Goal: Information Seeking & Learning: Learn about a topic

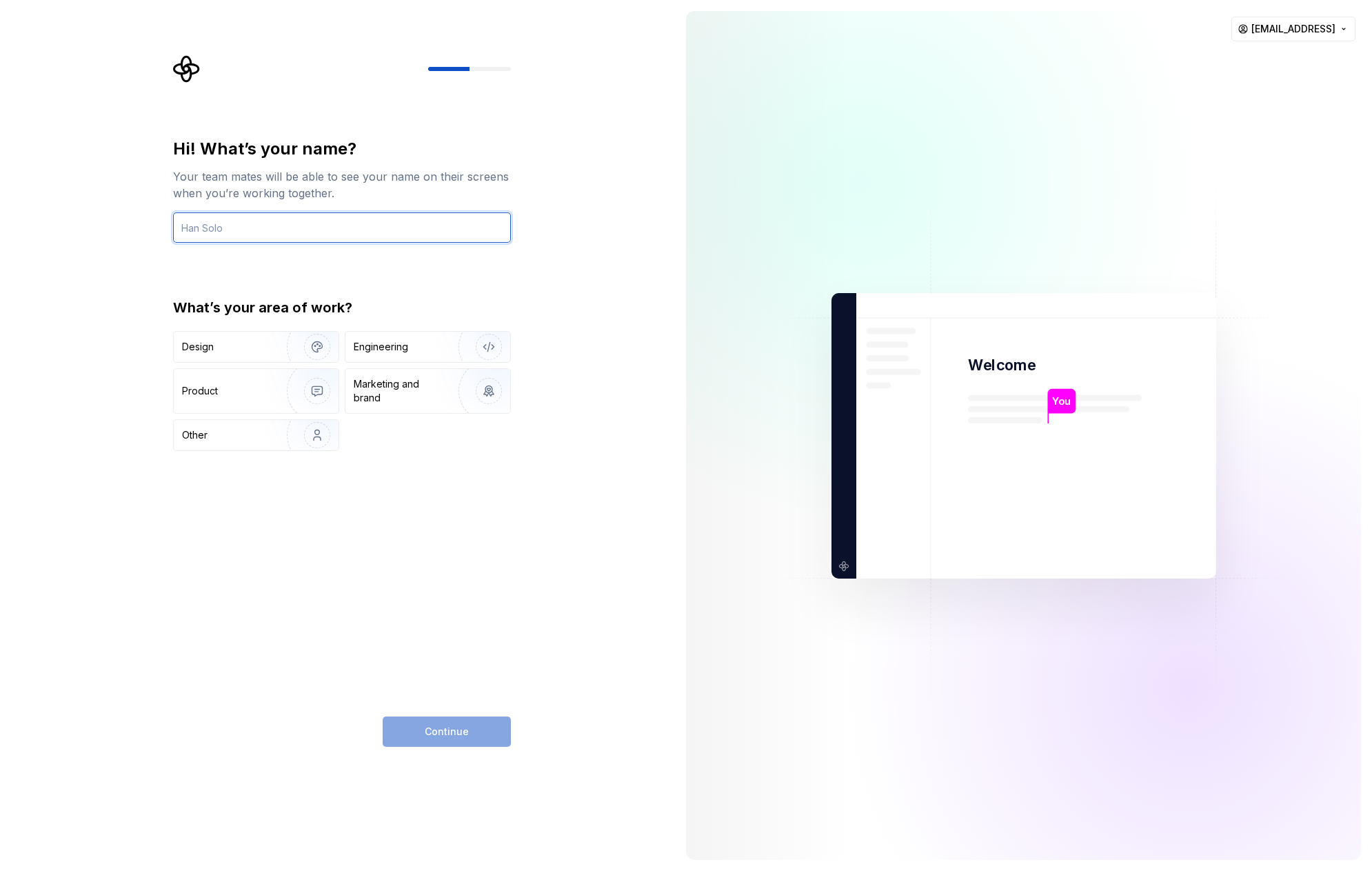
click at [363, 236] on input "text" at bounding box center [342, 228] width 338 height 30
type input "Istvan Lorincz"
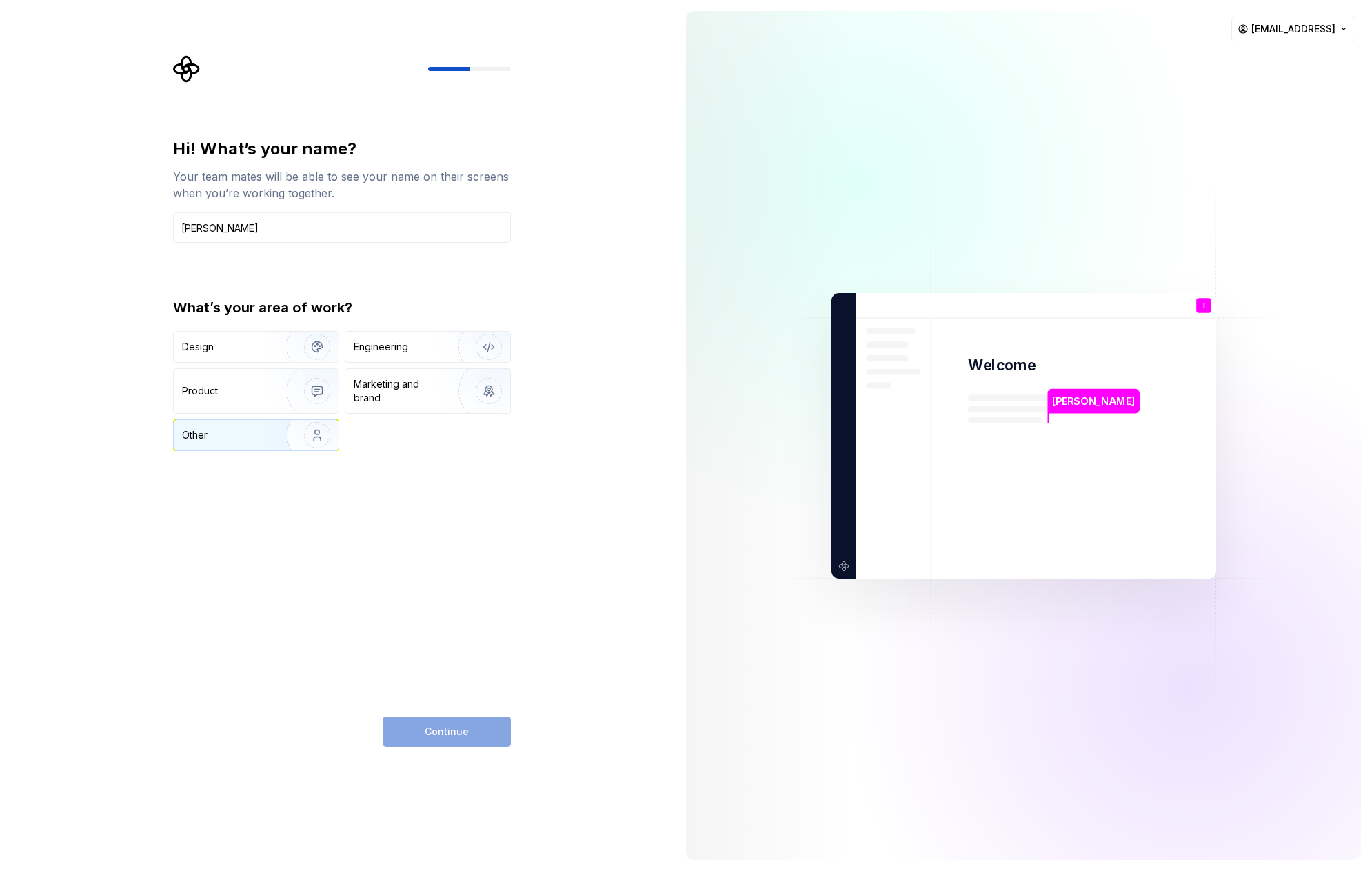
click at [214, 435] on div "Other" at bounding box center [222, 436] width 81 height 14
click at [242, 398] on div "Product" at bounding box center [256, 391] width 164 height 44
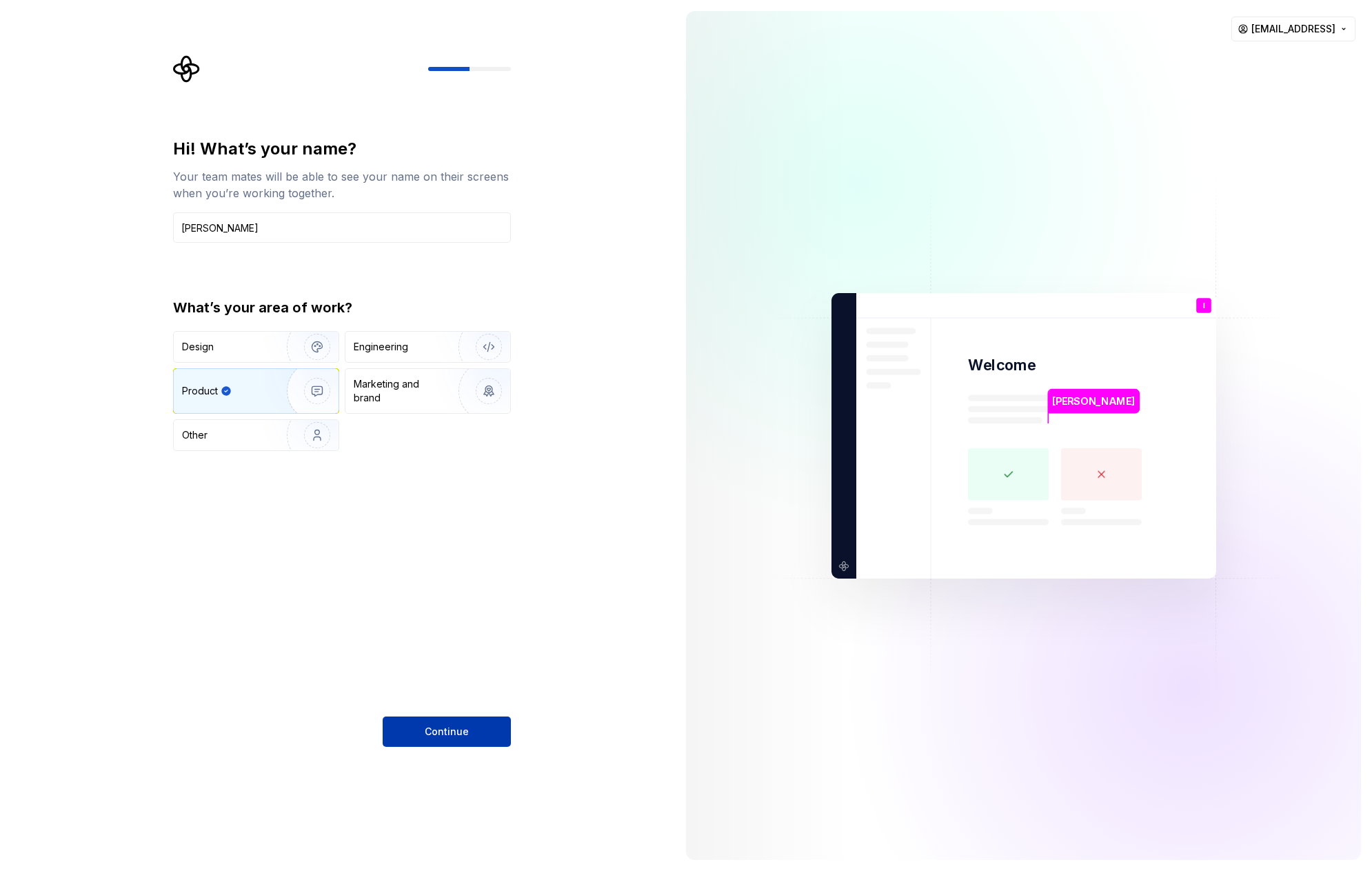
click at [443, 735] on span "Continue" at bounding box center [447, 732] width 44 height 14
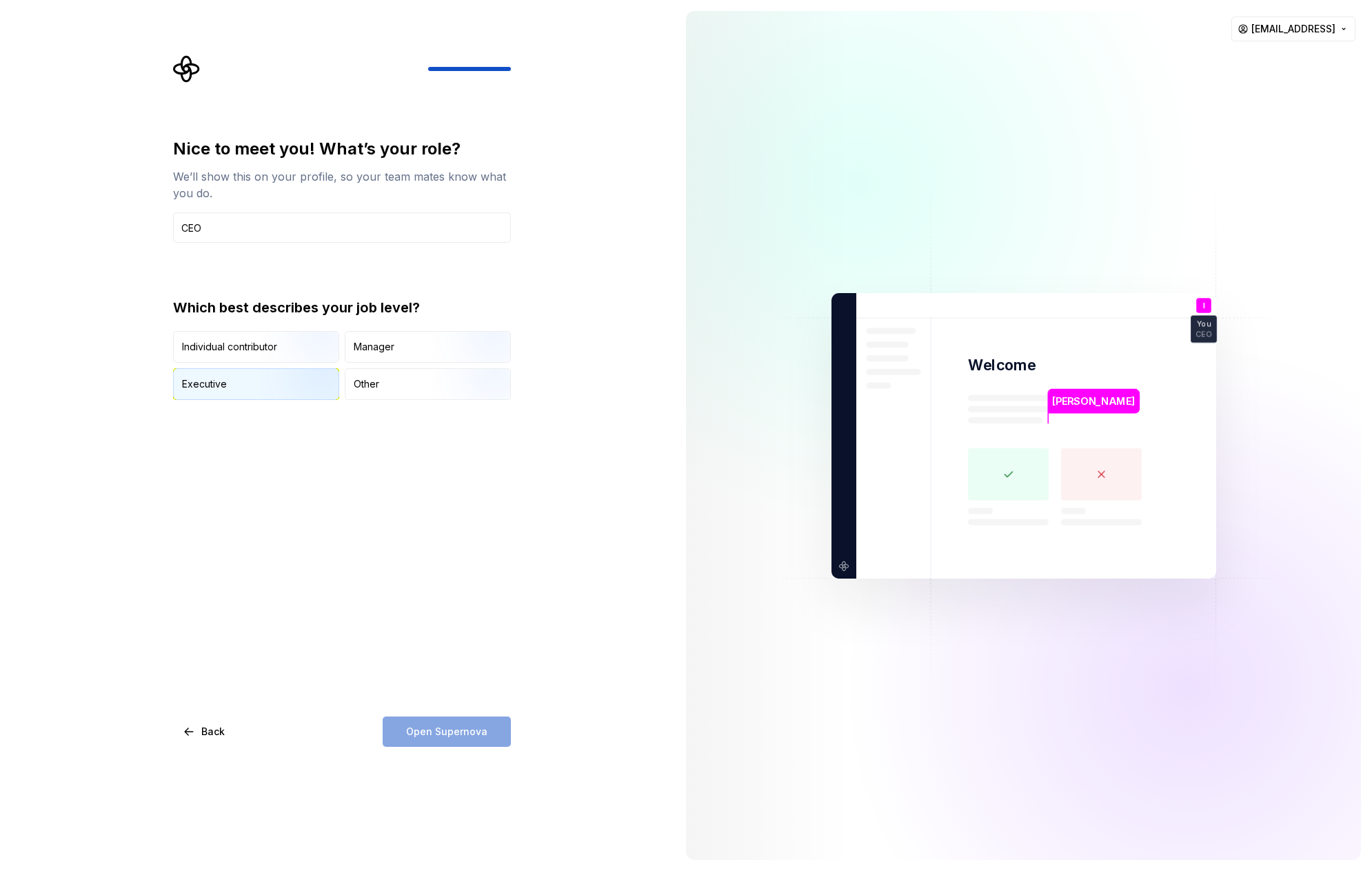
type input "CEO"
click at [287, 383] on img "button" at bounding box center [305, 402] width 88 height 92
click at [473, 739] on button "Open Supernova" at bounding box center [447, 731] width 128 height 30
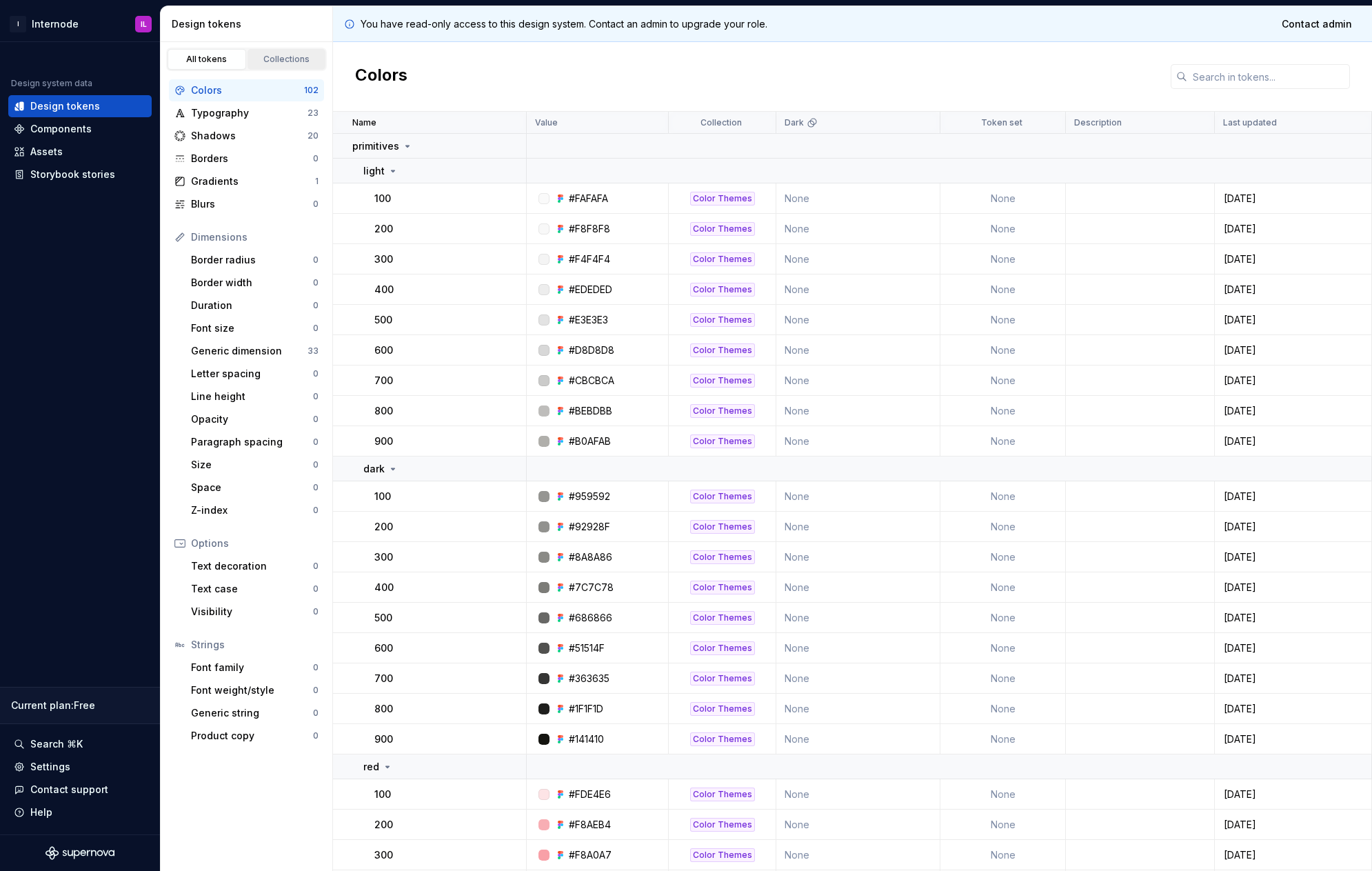
click at [267, 57] on div "Collections" at bounding box center [287, 60] width 69 height 11
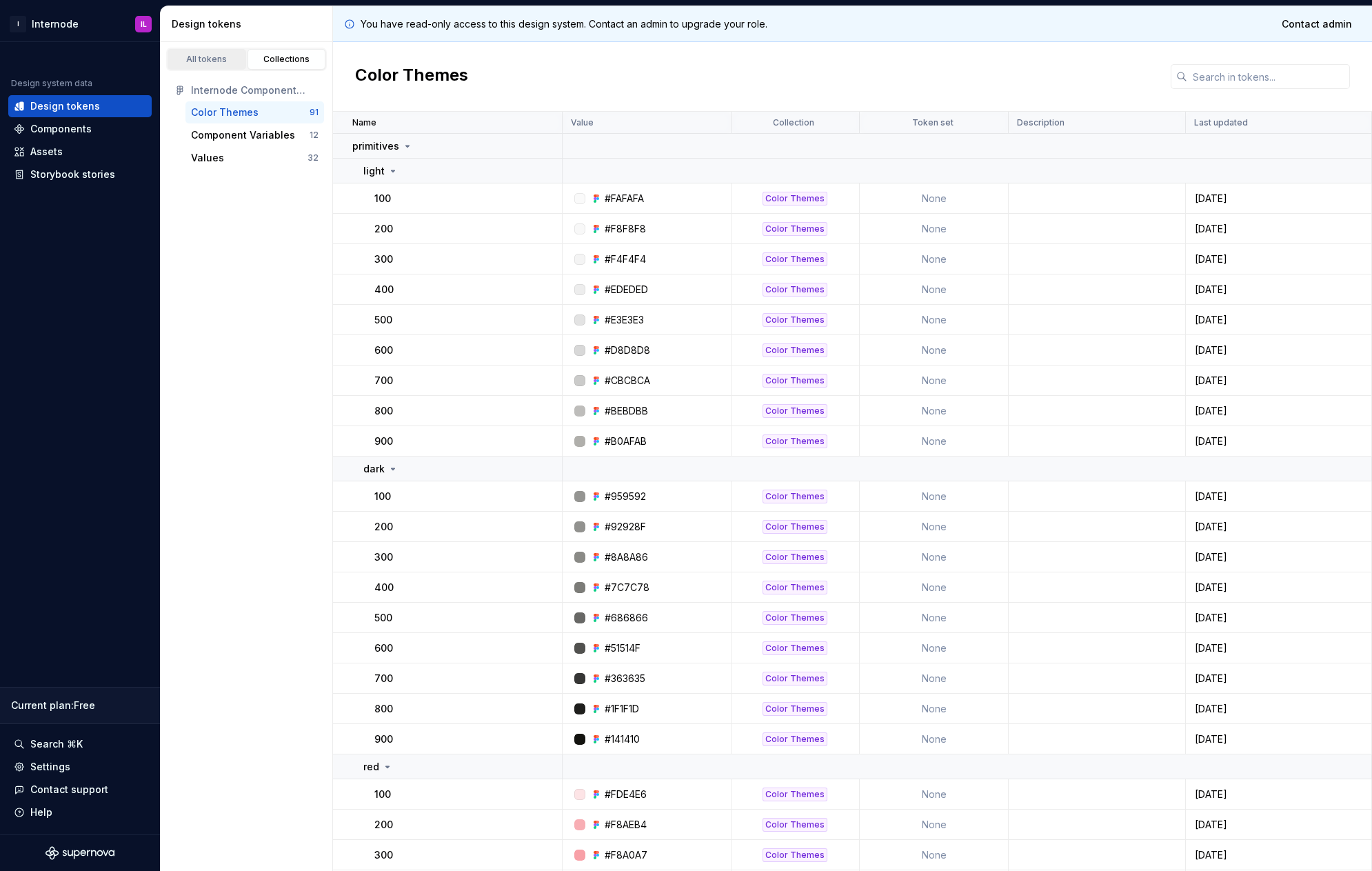
click at [203, 61] on div "All tokens" at bounding box center [207, 60] width 69 height 11
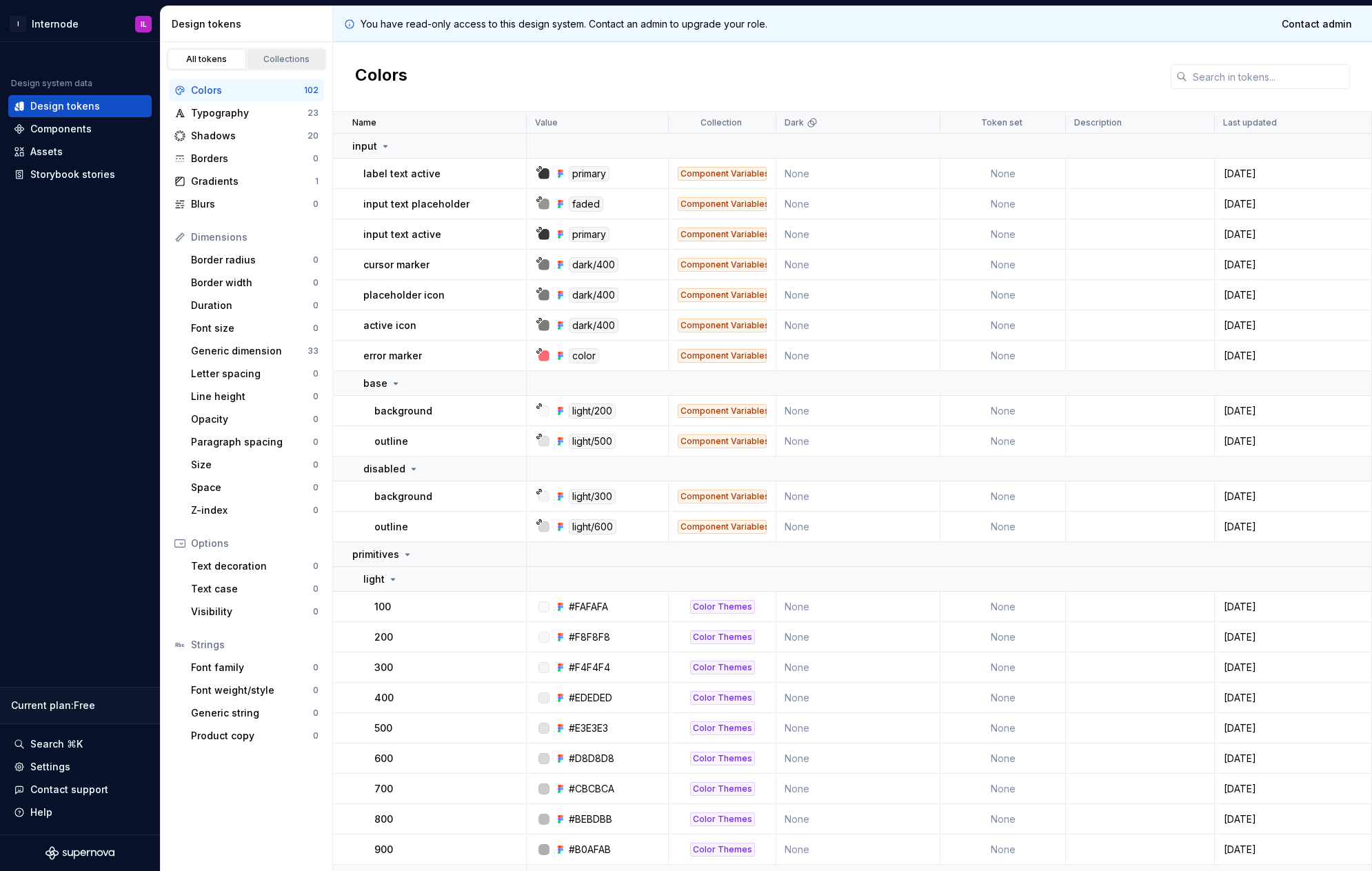
click at [292, 60] on div "Collections" at bounding box center [287, 60] width 69 height 11
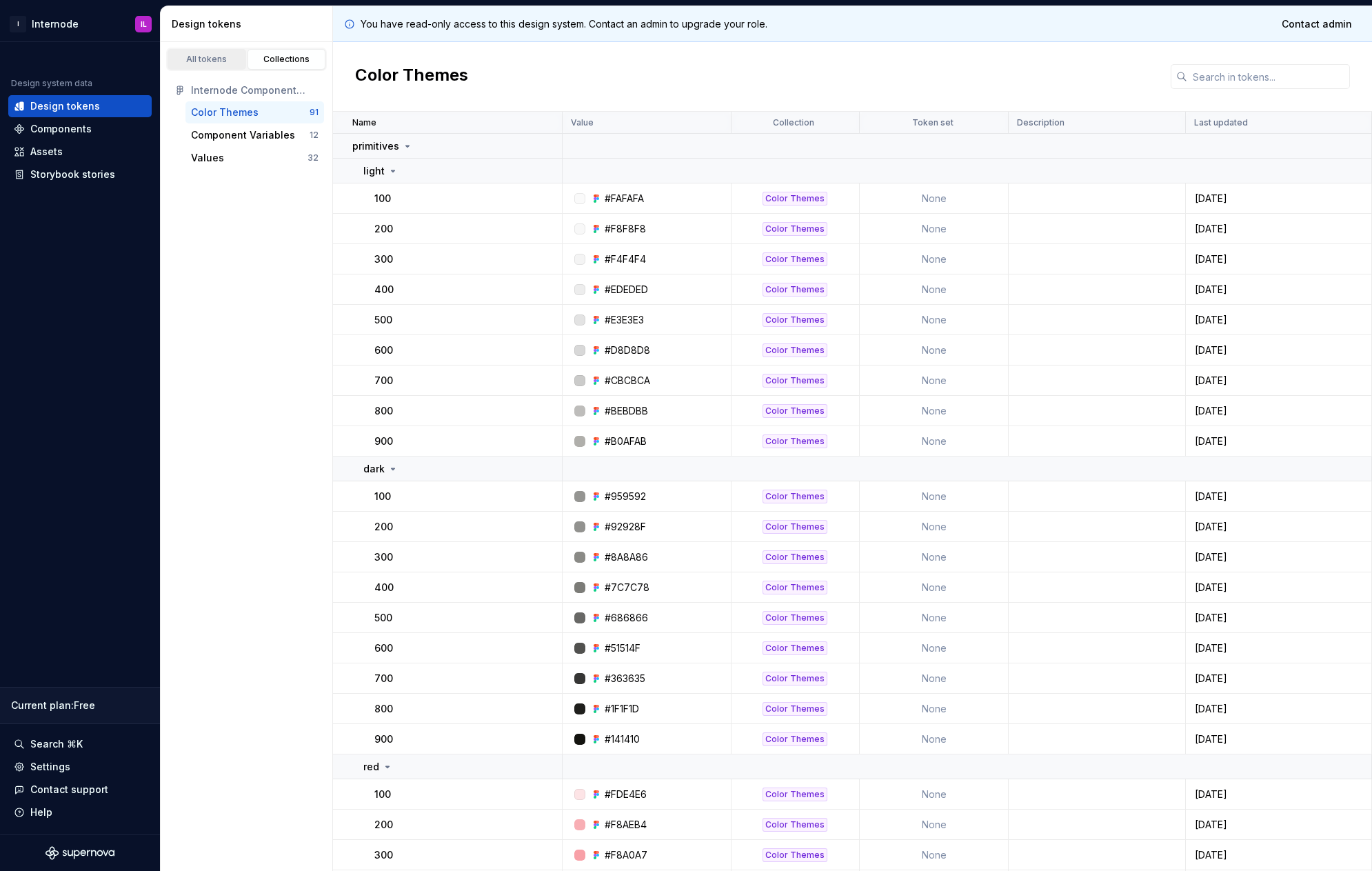
click at [202, 60] on div "All tokens" at bounding box center [207, 60] width 69 height 11
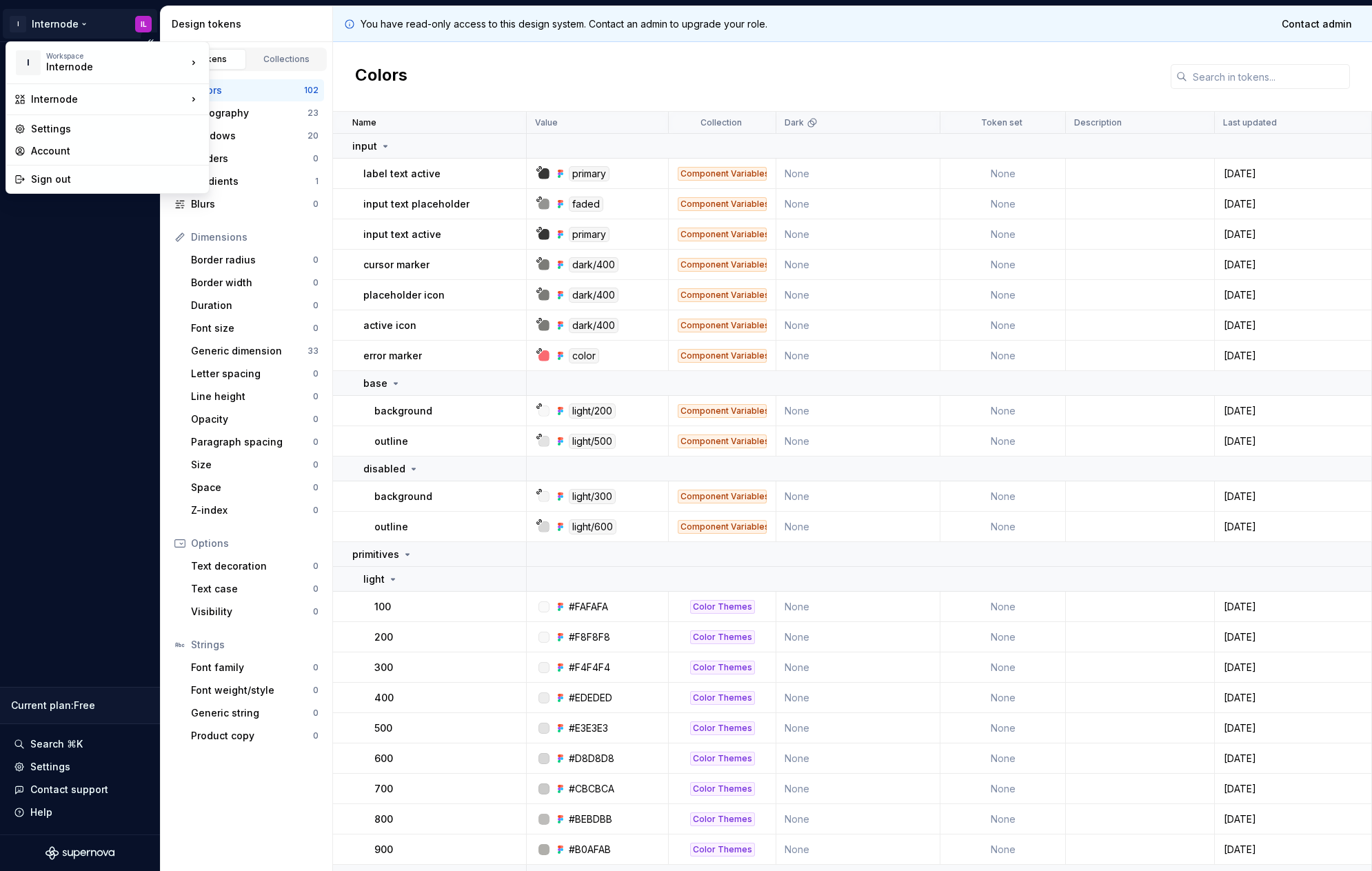
click at [54, 26] on html "I Internode IL Design system data Design tokens Components Assets Storybook sto…" at bounding box center [686, 436] width 1372 height 871
drag, startPoint x: 69, startPoint y: 281, endPoint x: 69, endPoint y: 274, distance: 7.0
click at [69, 280] on html "I Internode IL Design system data Design tokens Components Assets Storybook sto…" at bounding box center [686, 436] width 1372 height 871
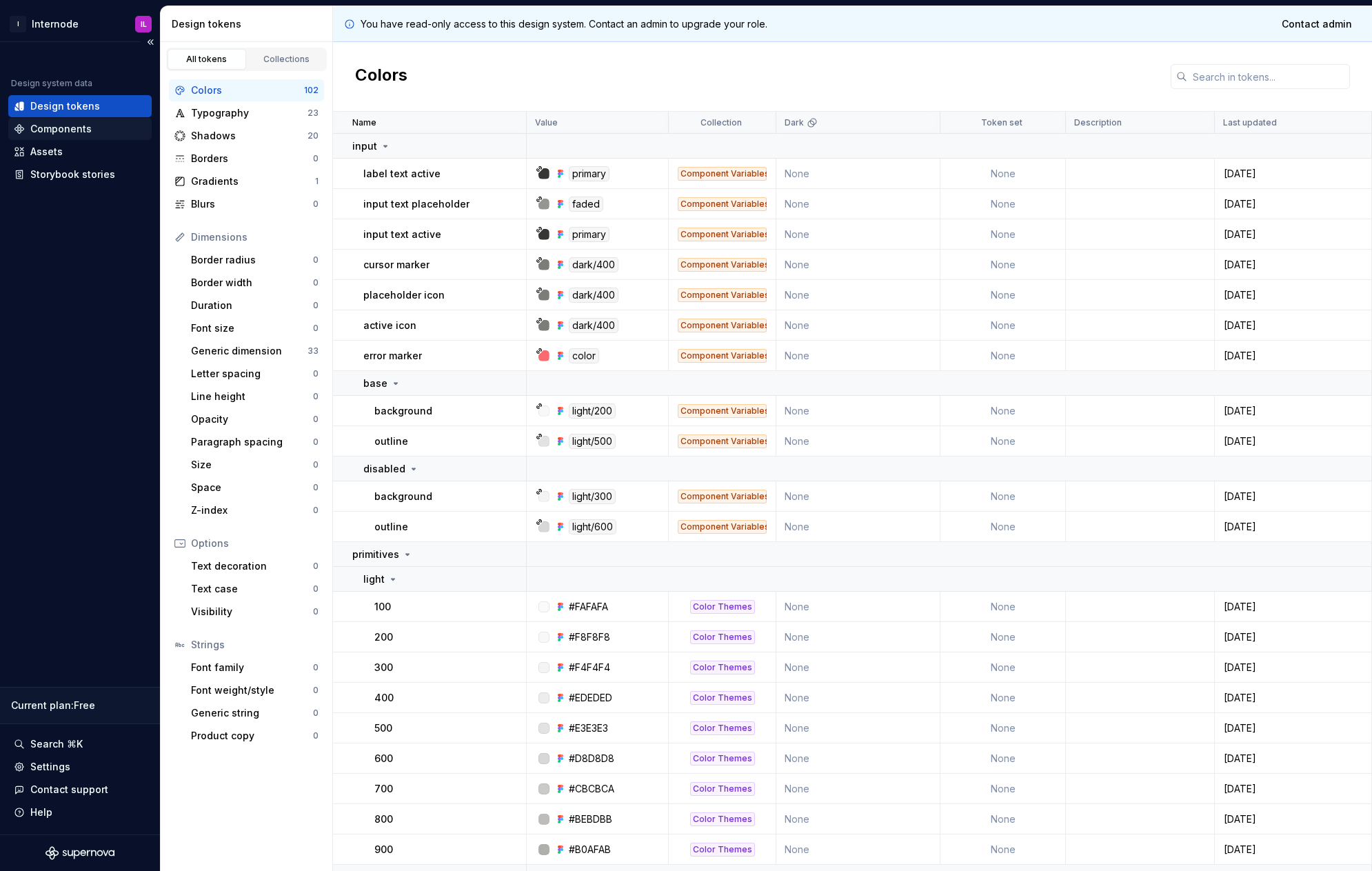
click at [52, 129] on div "Components" at bounding box center [60, 129] width 61 height 14
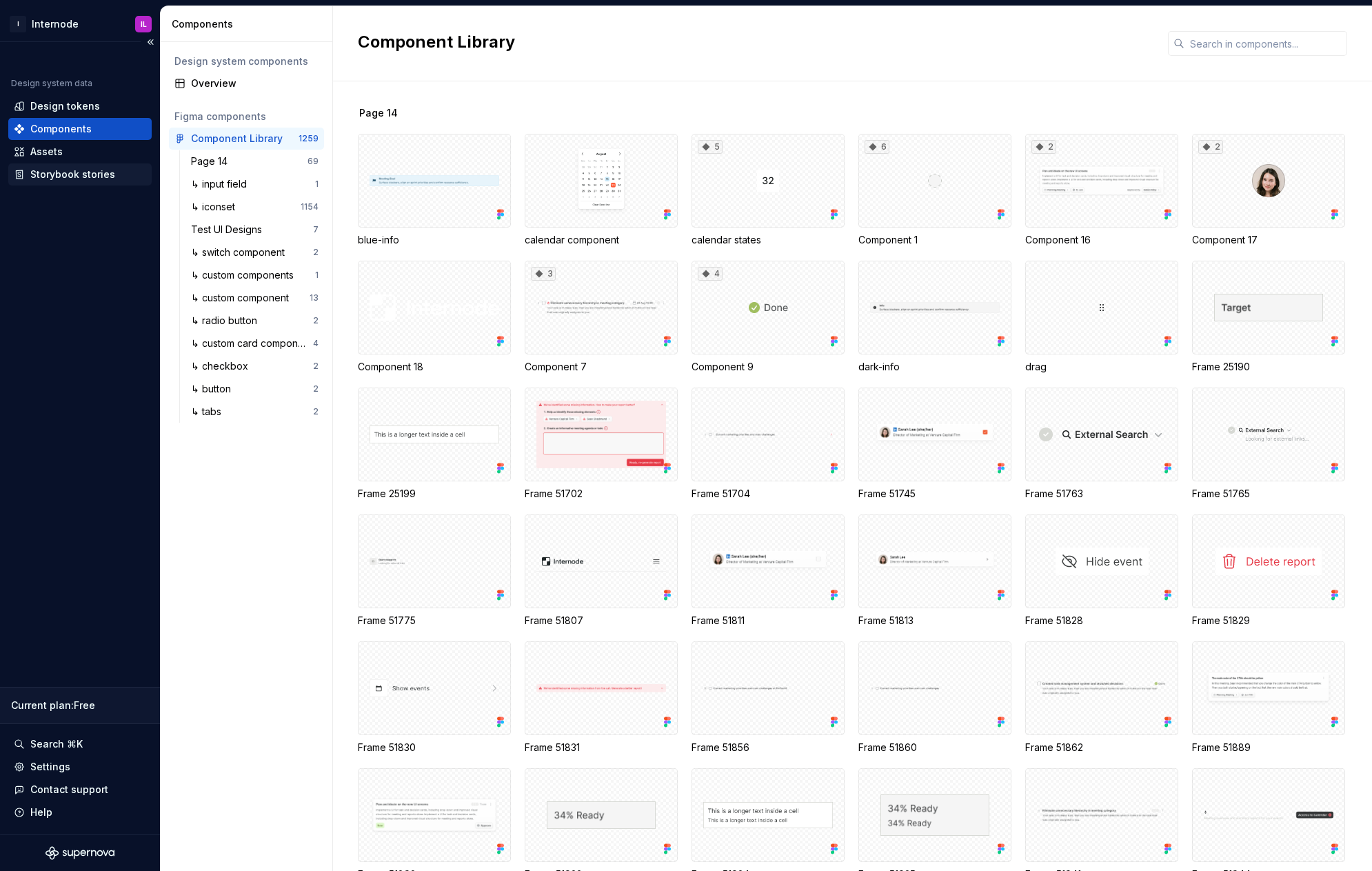
click at [94, 177] on div "Storybook stories" at bounding box center [72, 175] width 84 height 14
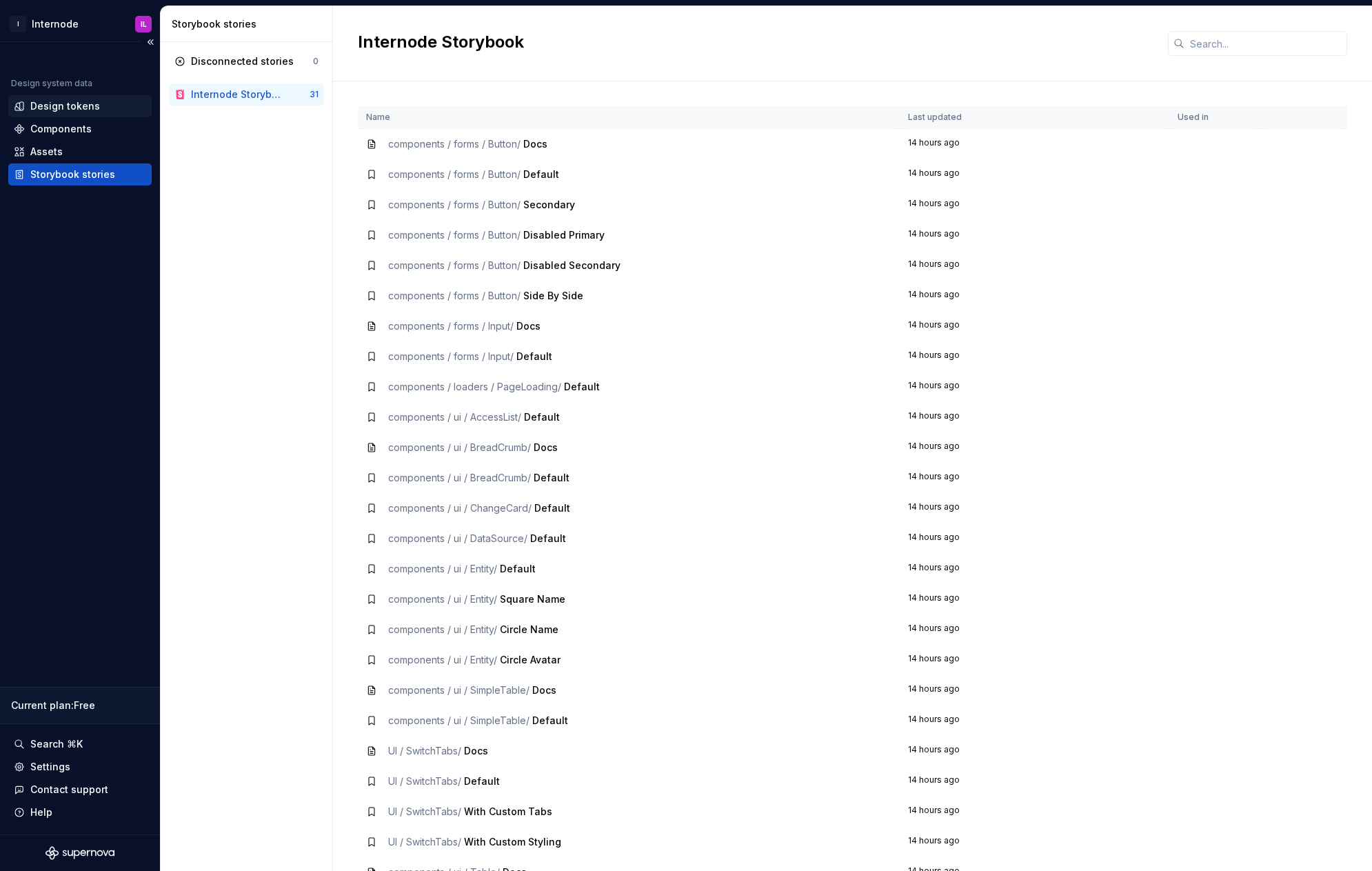
click at [51, 107] on div "Design tokens" at bounding box center [65, 107] width 69 height 14
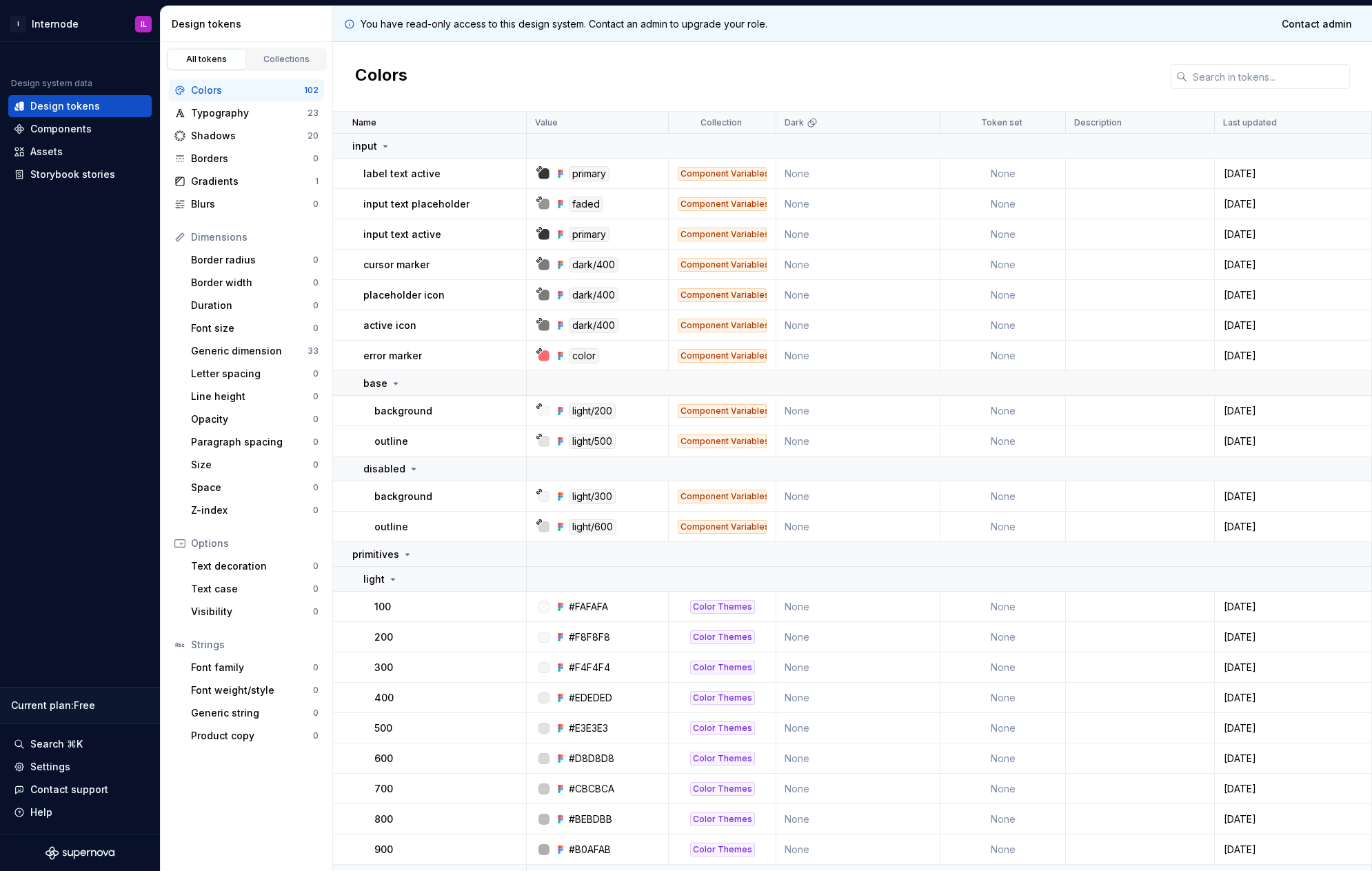
click at [729, 84] on div "Colors" at bounding box center [853, 76] width 1040 height 69
click at [1370, 80] on div "Colors" at bounding box center [853, 76] width 1040 height 69
